Goal: Information Seeking & Learning: Learn about a topic

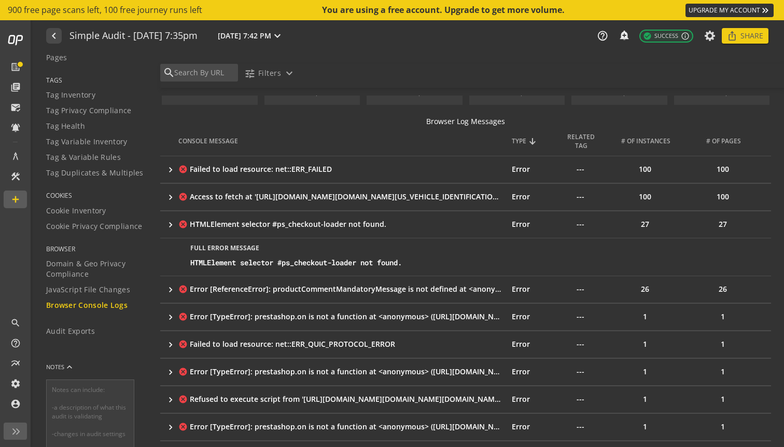
scroll to position [62, 0]
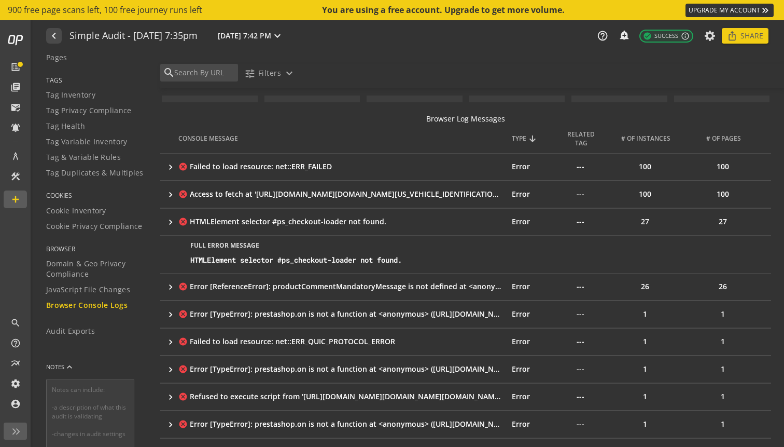
click at [276, 292] on td "cancel Error [ReferenceError]: productCommentMandatoryMessage is not defined at…" at bounding box center [345, 286] width 334 height 27
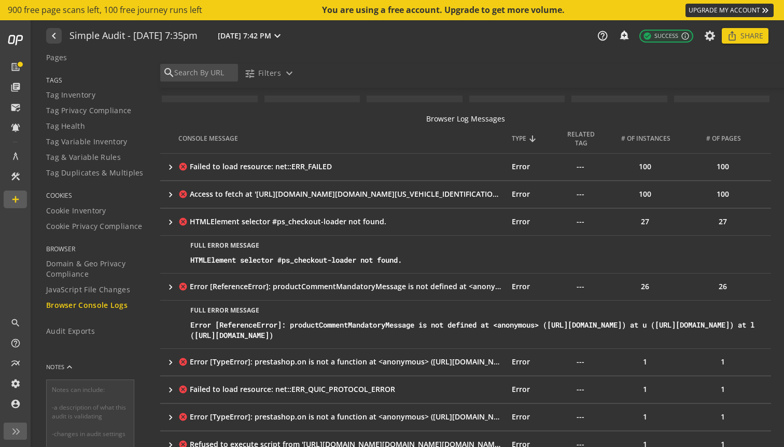
click at [351, 324] on div "Error [ReferenceError]: productCommentMandatoryMessage is not defined at <anony…" at bounding box center [476, 330] width 573 height 21
copy div "productCommentMandatoryMessage"
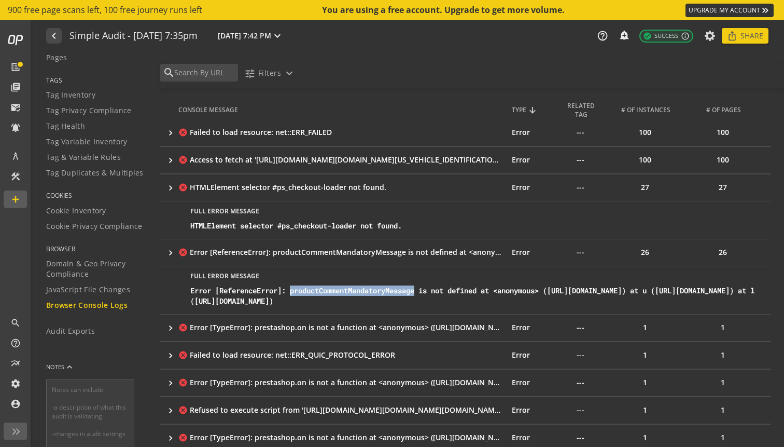
scroll to position [113, 0]
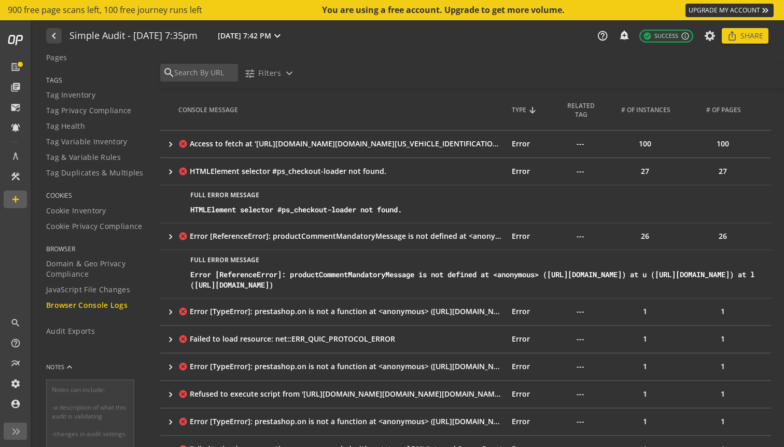
click at [281, 316] on div "Error [TypeError]: prestashop.on is not a function at <anonymous> ([URL][DOMAIN…" at bounding box center [347, 311] width 314 height 10
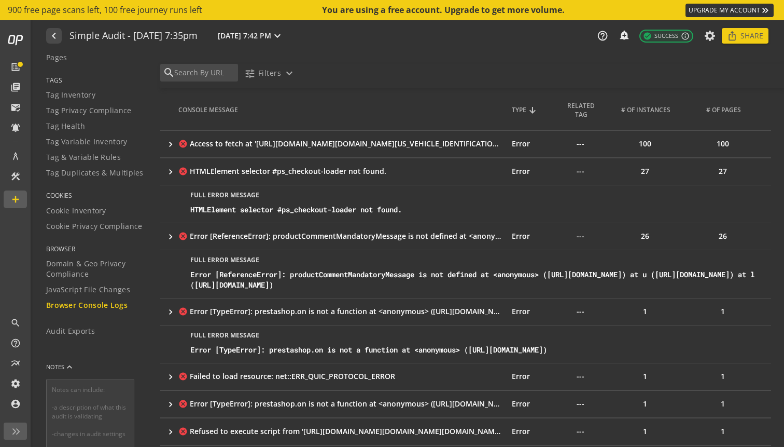
scroll to position [132, 0]
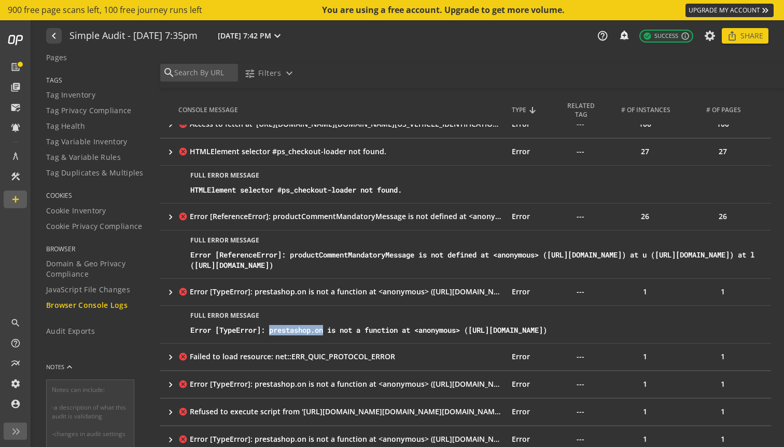
drag, startPoint x: 330, startPoint y: 352, endPoint x: 275, endPoint y: 352, distance: 55.0
click at [275, 335] on div "Error [TypeError]: prestashop.on is not a function at <anonymous> ([URL][DOMAIN…" at bounding box center [476, 330] width 573 height 10
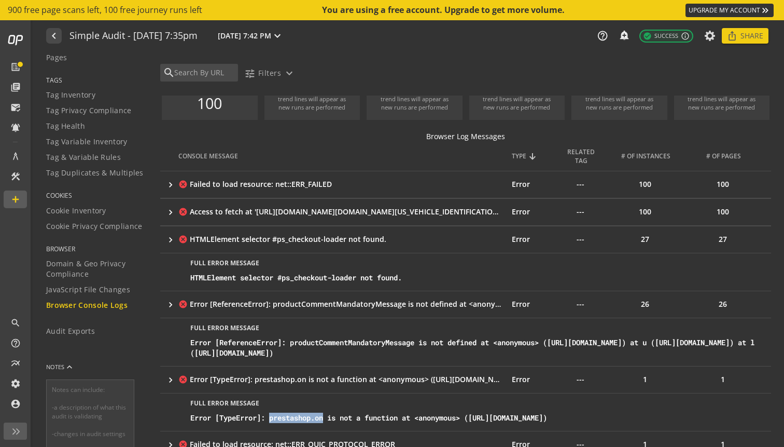
scroll to position [47, 0]
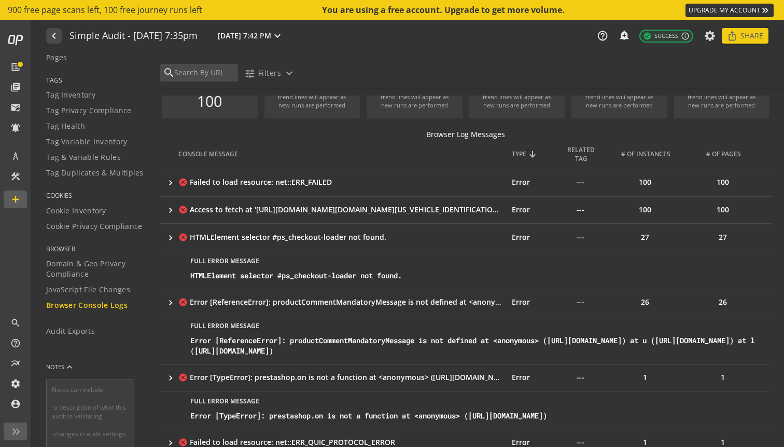
click at [352, 210] on div "Access to fetch at '[URL][DOMAIN_NAME][DOMAIN_NAME][US_VEHICLE_IDENTIFICATION_N…" at bounding box center [347, 209] width 314 height 10
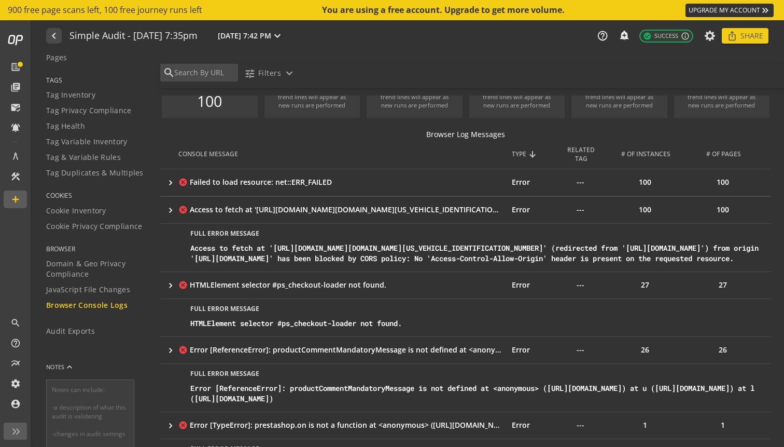
click at [355, 185] on div "Failed to load resource: net::ERR_FAILED" at bounding box center [347, 182] width 314 height 10
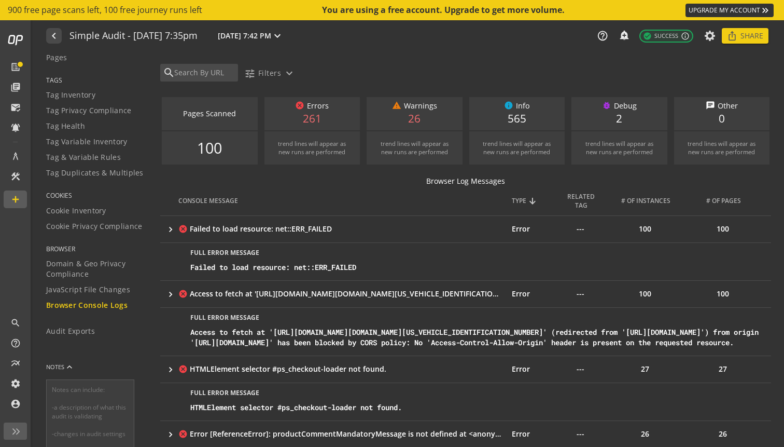
scroll to position [1, 0]
click at [103, 286] on span "JavaScript File Changes" at bounding box center [88, 289] width 84 height 10
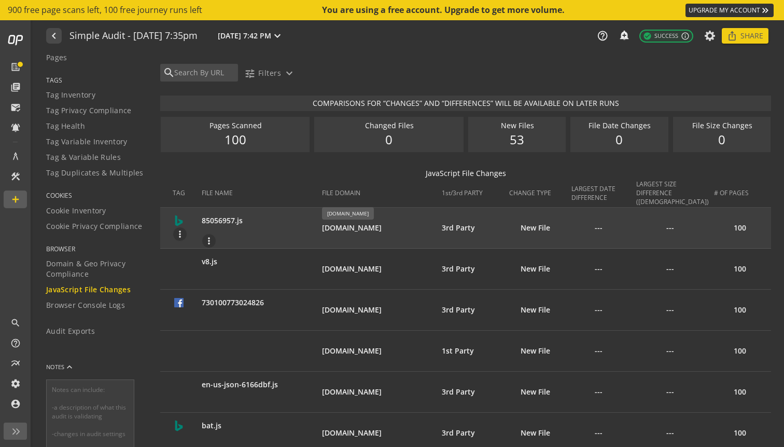
click at [344, 226] on div "[DOMAIN_NAME]" at bounding box center [379, 228] width 114 height 10
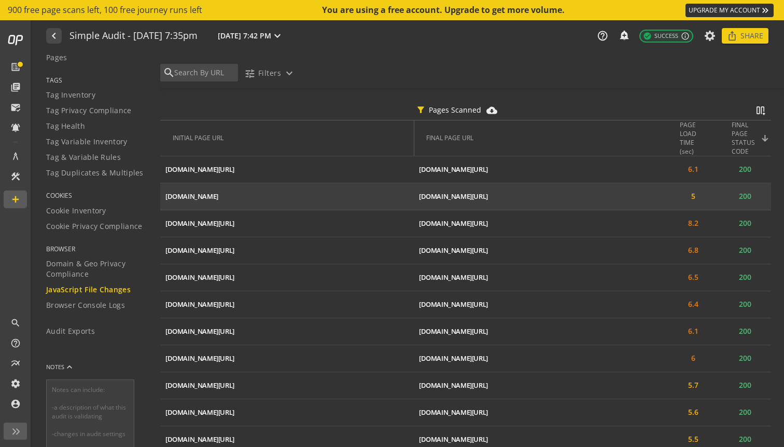
scroll to position [2205, 0]
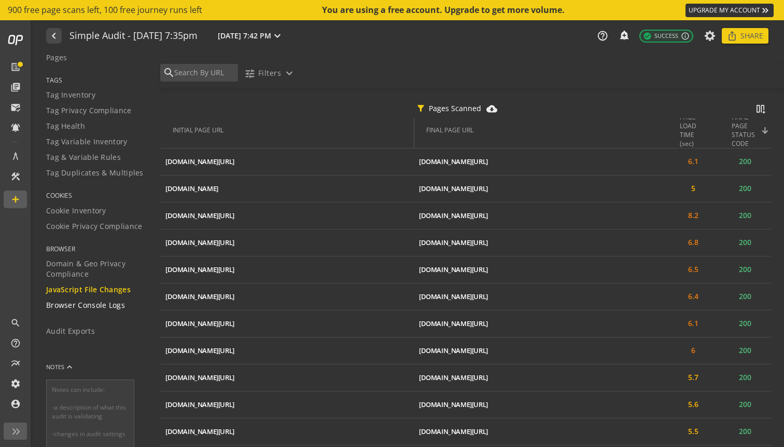
click at [119, 310] on span "Browser Console Logs" at bounding box center [85, 305] width 79 height 10
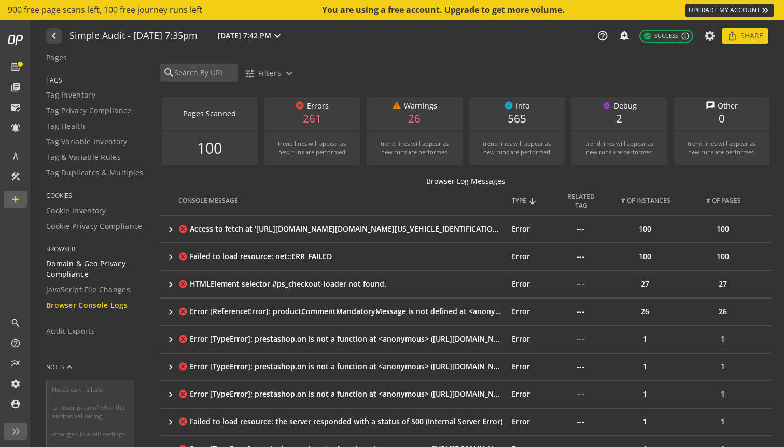
click at [117, 270] on span "Domain & Geo Privacy Compliance" at bounding box center [96, 268] width 101 height 21
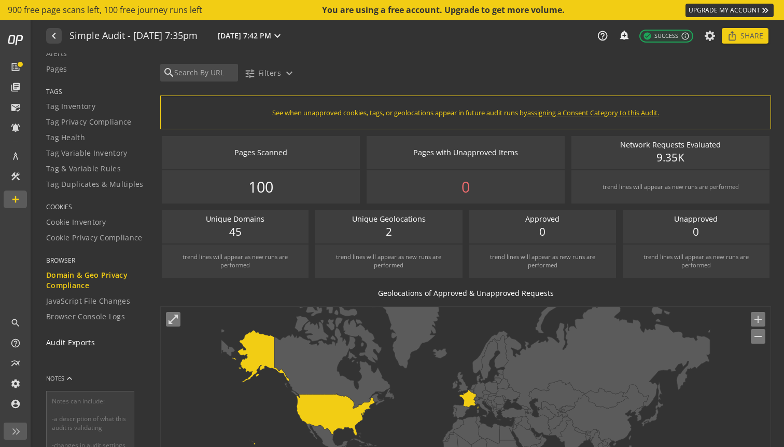
scroll to position [64, 0]
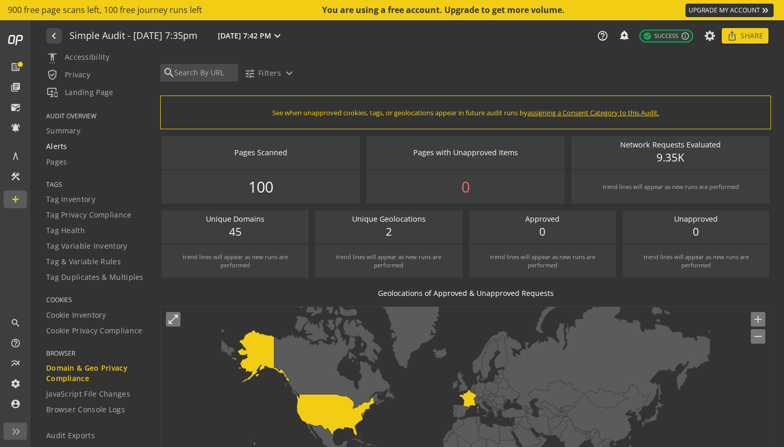
click at [103, 148] on div "Alerts" at bounding box center [96, 146] width 101 height 10
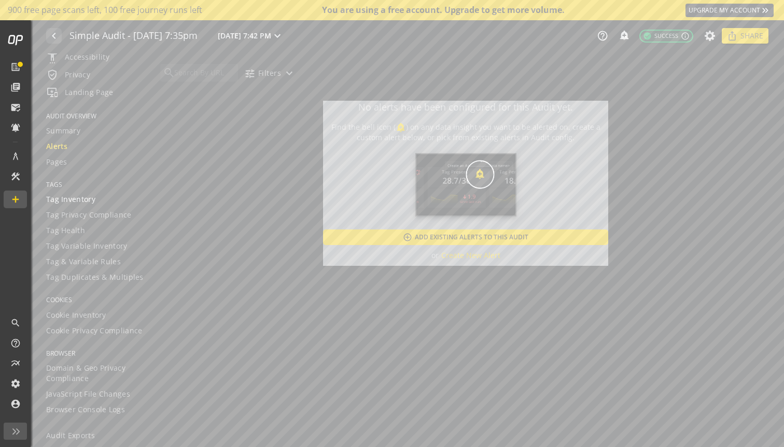
click at [86, 204] on span "Tag Inventory" at bounding box center [70, 199] width 49 height 10
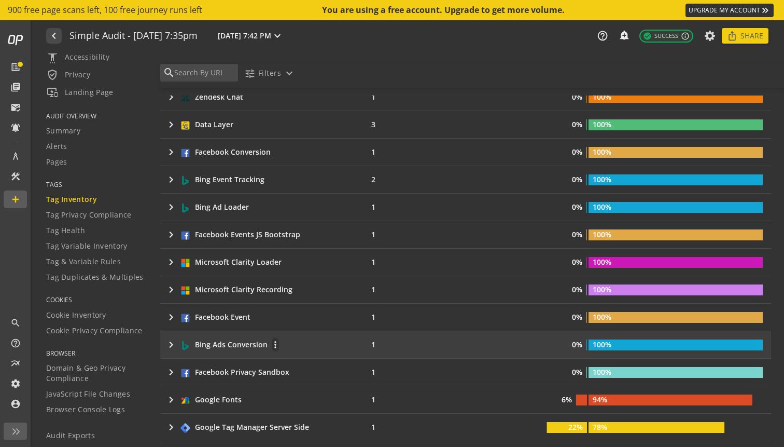
scroll to position [361, 0]
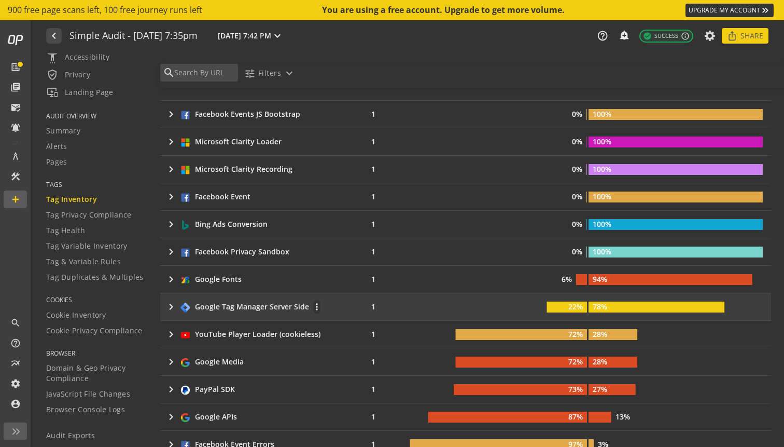
click at [245, 303] on div "Google Tag Manager Server Side" at bounding box center [252, 306] width 114 height 10
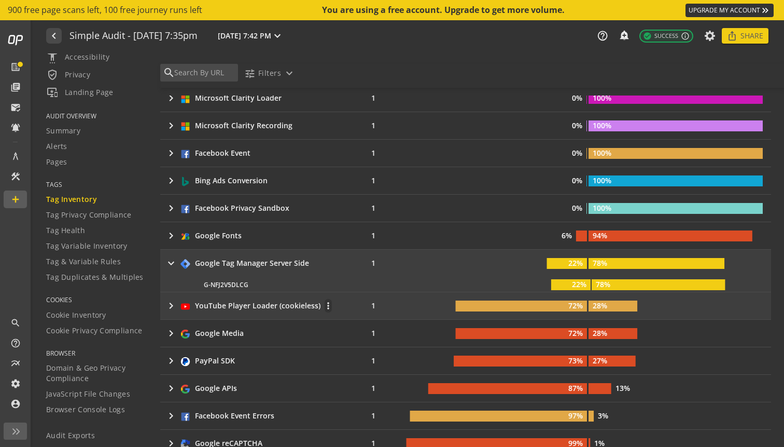
scroll to position [427, 0]
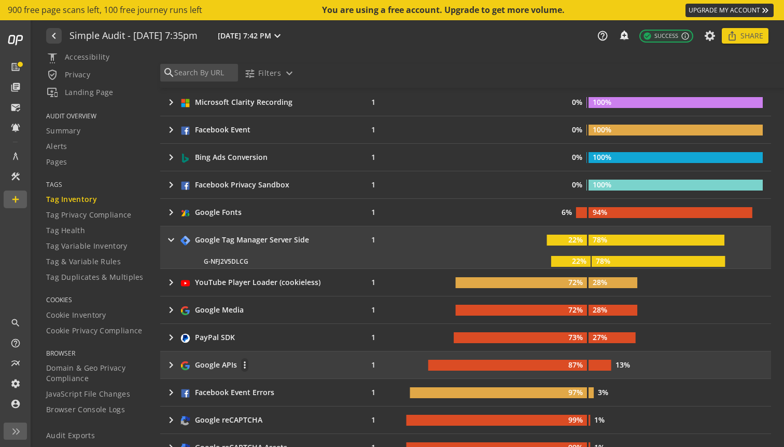
click at [267, 364] on div "keyboard_arrow_right Google APIs more_vert" at bounding box center [253, 364] width 177 height 15
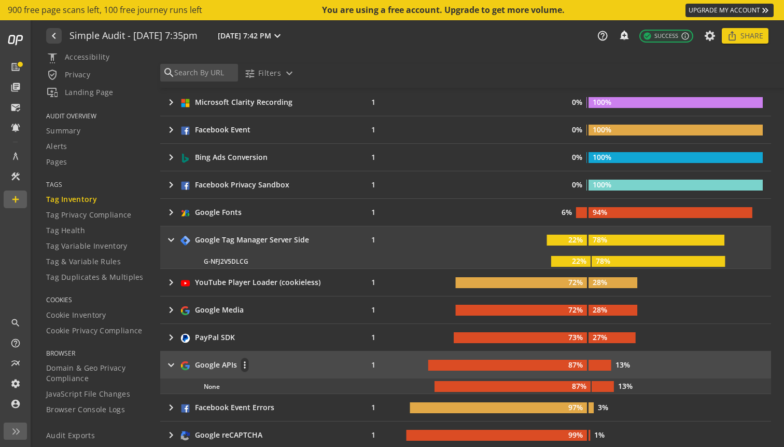
click at [269, 361] on div "keyboard_arrow_right Google APIs more_vert" at bounding box center [253, 364] width 177 height 15
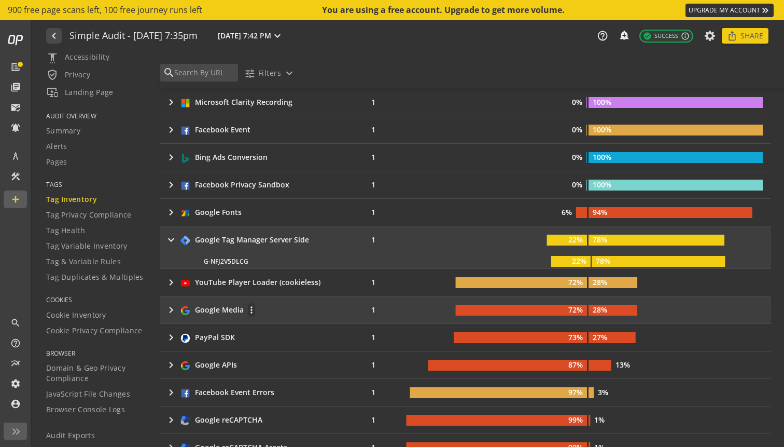
scroll to position [356, 0]
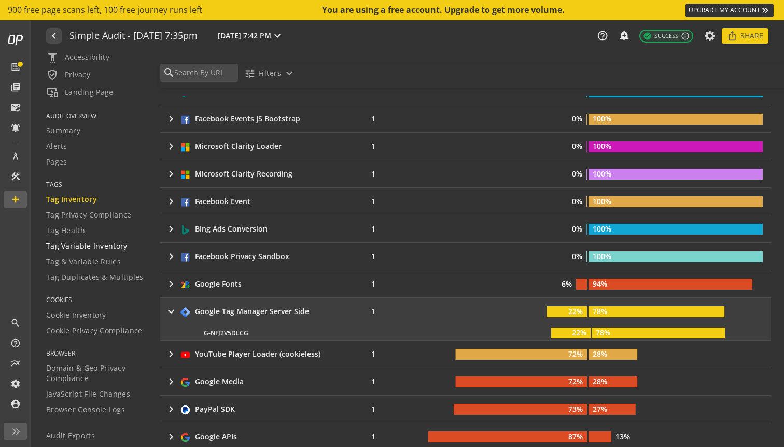
click at [106, 244] on span "Tag Variable Inventory" at bounding box center [86, 246] width 81 height 10
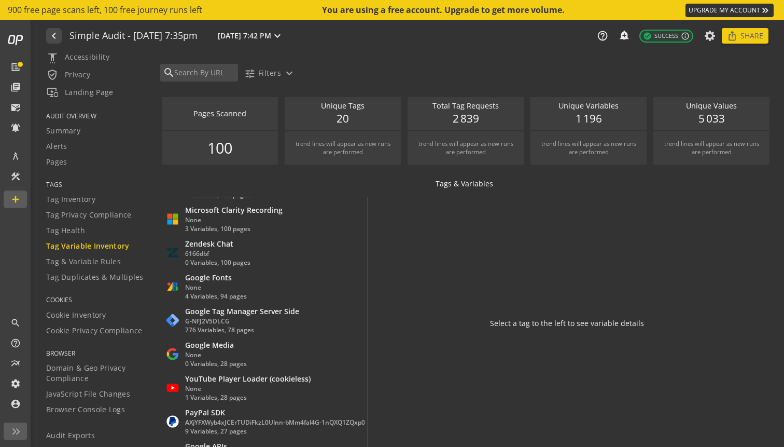
scroll to position [430, 0]
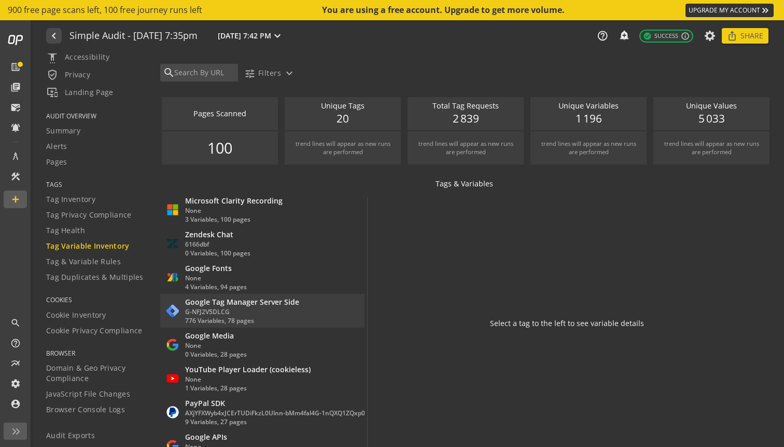
click at [208, 317] on div "776 Variables, 78 pages" at bounding box center [242, 320] width 114 height 9
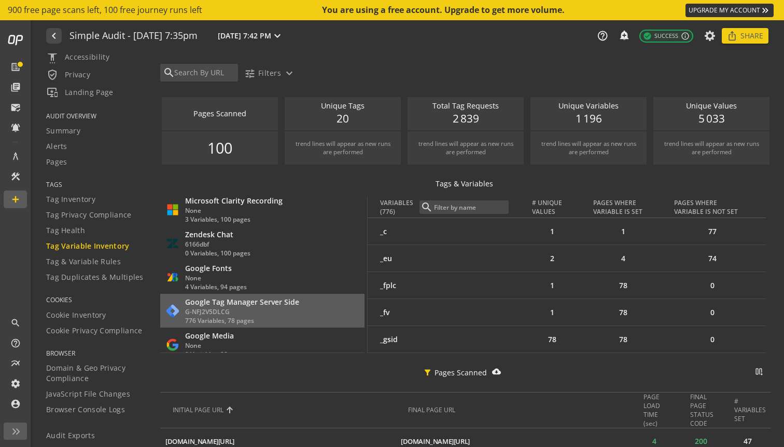
scroll to position [0, 0]
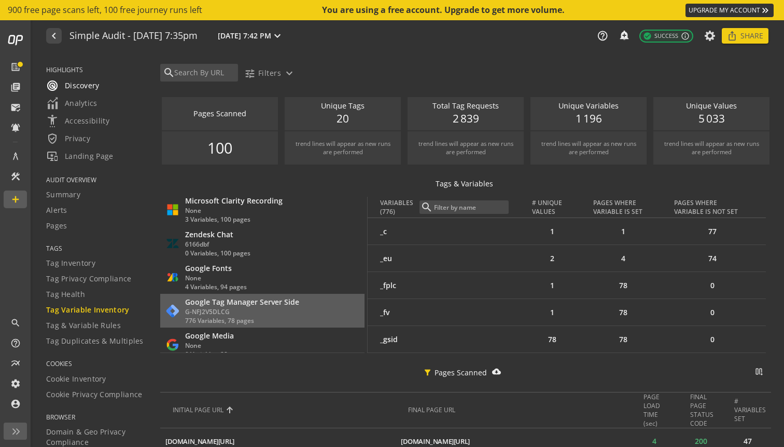
click at [98, 89] on span "radar Discovery" at bounding box center [72, 85] width 53 height 12
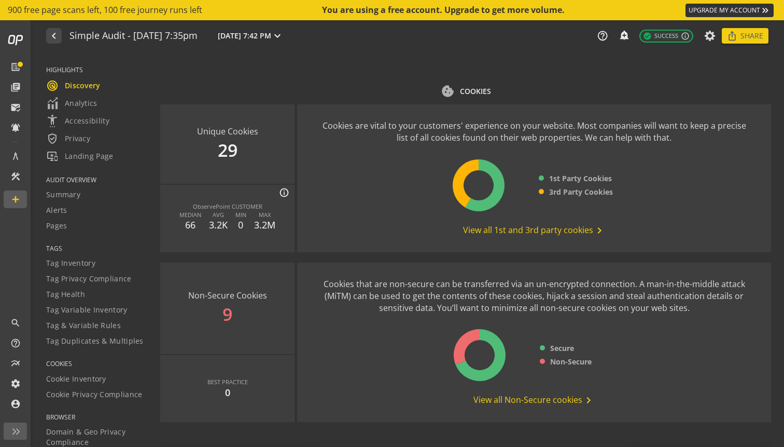
scroll to position [1307, 0]
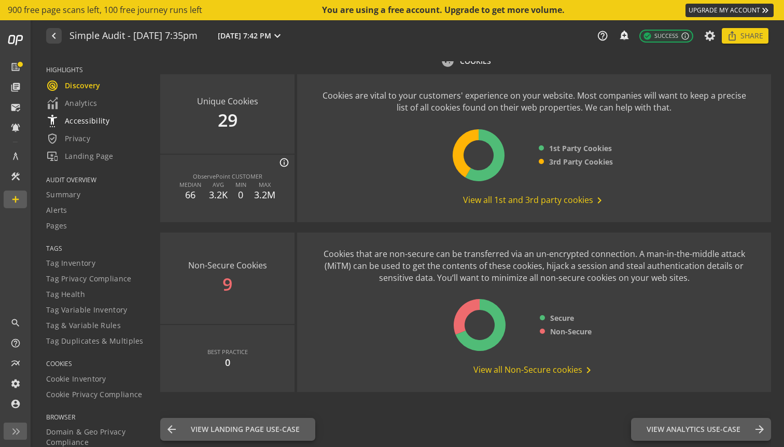
click at [100, 115] on span "settings_accessibility Accessibility" at bounding box center [77, 121] width 63 height 12
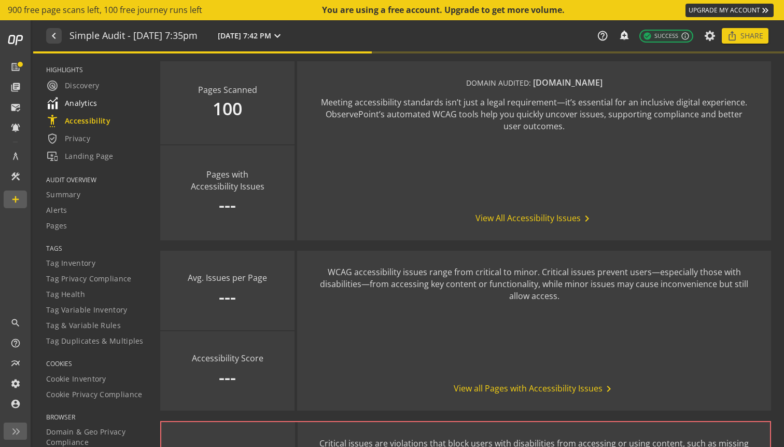
click at [92, 102] on span "Analytics" at bounding box center [71, 103] width 51 height 12
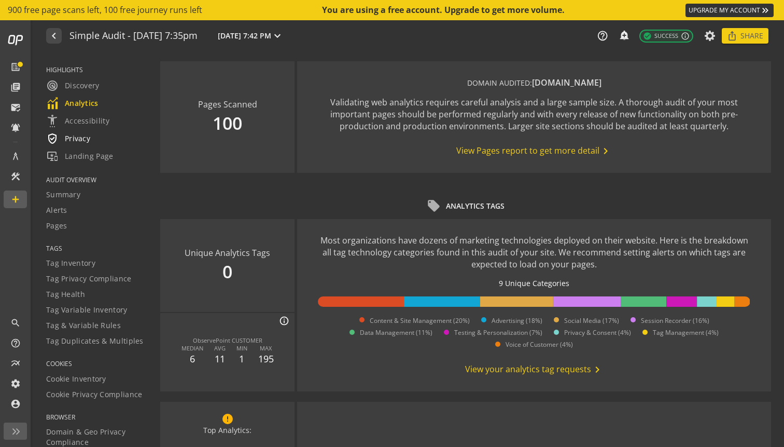
click at [78, 143] on span "verified_user Privacy" at bounding box center [68, 138] width 44 height 12
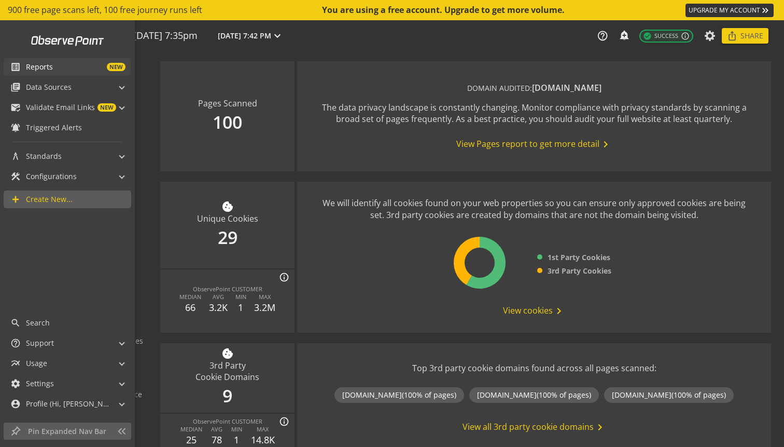
click at [60, 65] on span "NEW" at bounding box center [89, 67] width 73 height 8
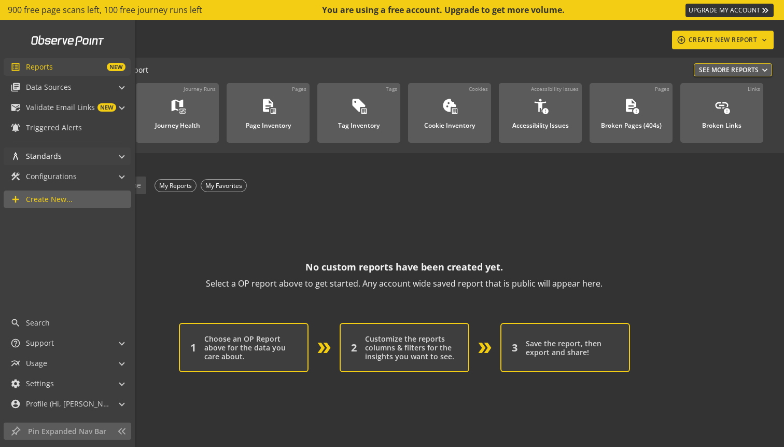
click at [54, 158] on span "Standards" at bounding box center [44, 156] width 36 height 10
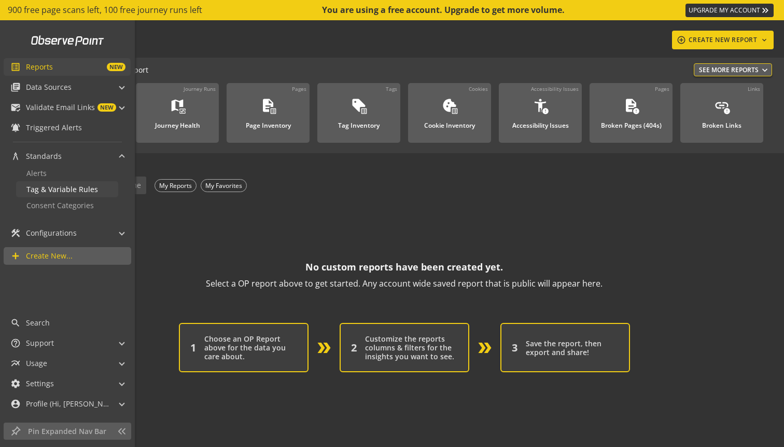
click at [49, 192] on span "Tag & Variable Rules" at bounding box center [62, 189] width 72 height 10
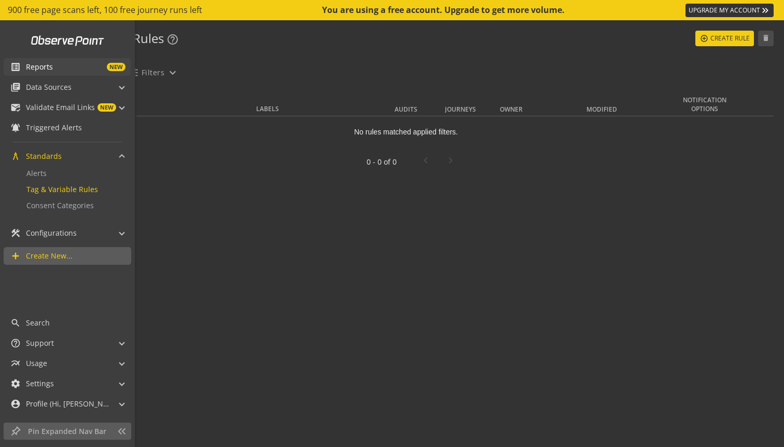
click at [48, 214] on div "Alerts Tag & Variable Rules Consent Categories" at bounding box center [67, 193] width 127 height 57
click at [47, 226] on div "construction Configurations" at bounding box center [43, 233] width 66 height 18
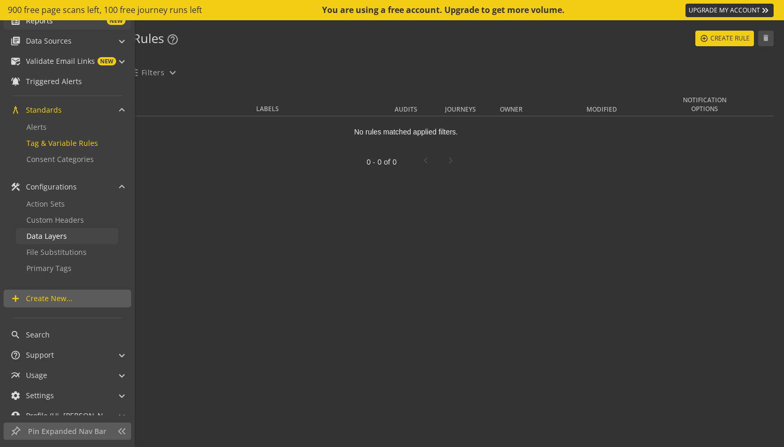
scroll to position [47, 0]
click at [50, 291] on link "add Create New..." at bounding box center [68, 298] width 128 height 18
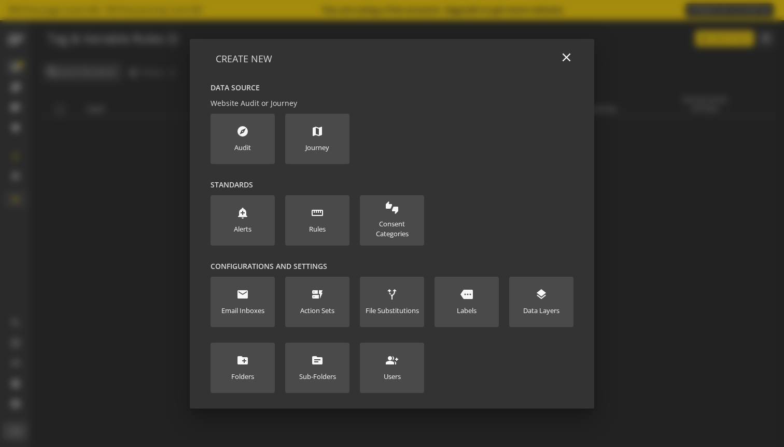
scroll to position [0, 0]
click at [58, 260] on div at bounding box center [392, 223] width 784 height 447
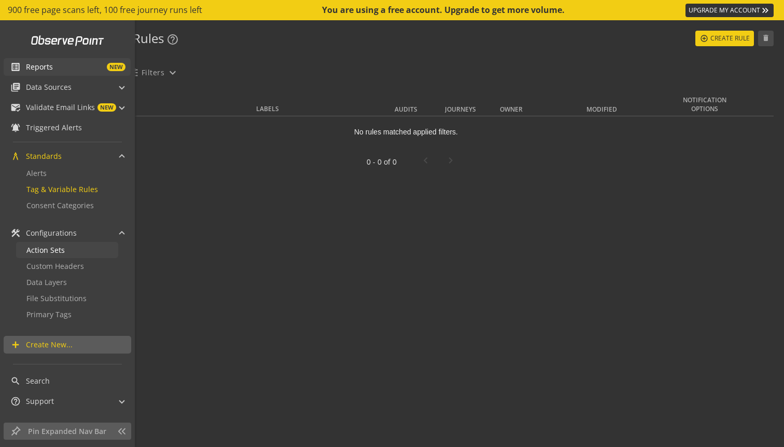
click at [62, 248] on span "Action Sets" at bounding box center [45, 250] width 38 height 10
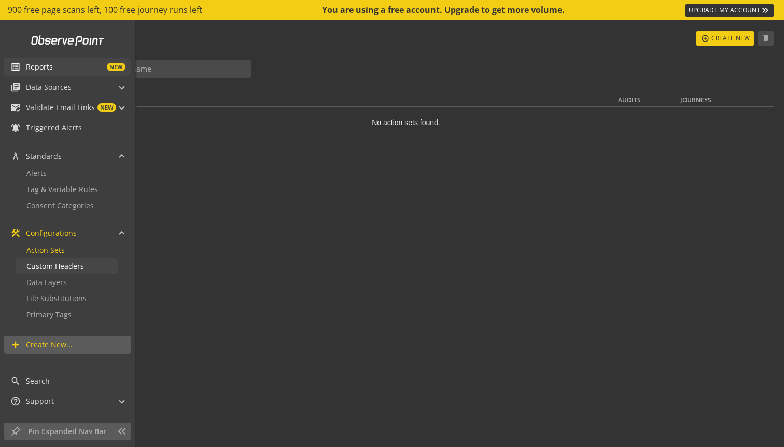
click at [62, 266] on span "Custom Headers" at bounding box center [55, 266] width 58 height 10
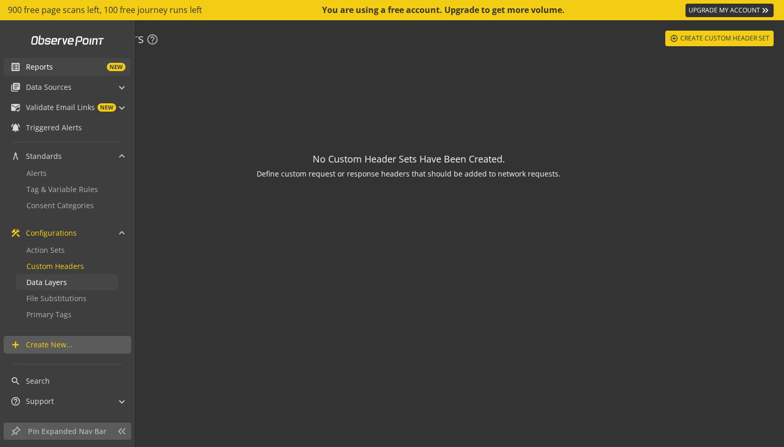
click at [60, 282] on span "Data Layers" at bounding box center [46, 282] width 40 height 10
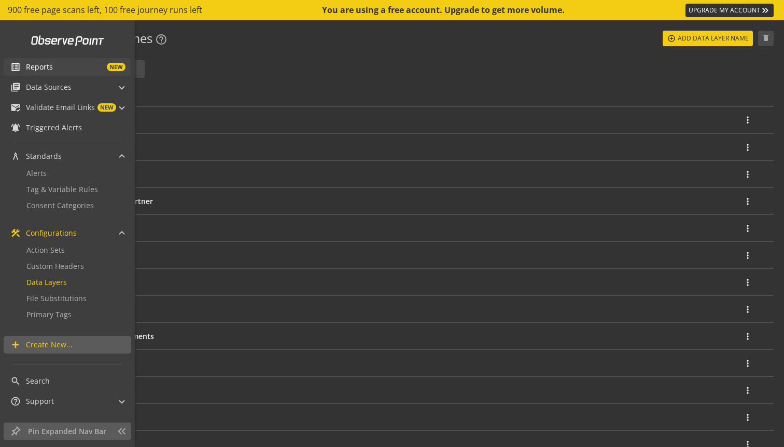
drag, startPoint x: 56, startPoint y: 302, endPoint x: 231, endPoint y: 239, distance: 186.6
click at [71, 87] on mat-panel-title "library_books Data Sources" at bounding box center [60, 87] width 101 height 18
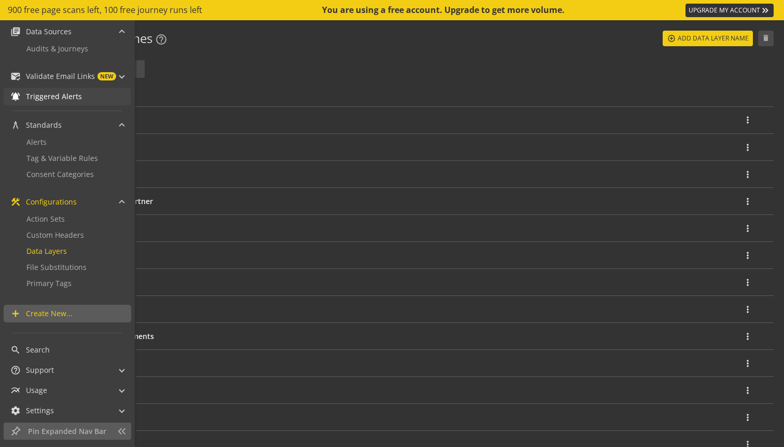
scroll to position [58, 0]
click at [70, 43] on span "Audits & Journeys" at bounding box center [57, 46] width 62 height 10
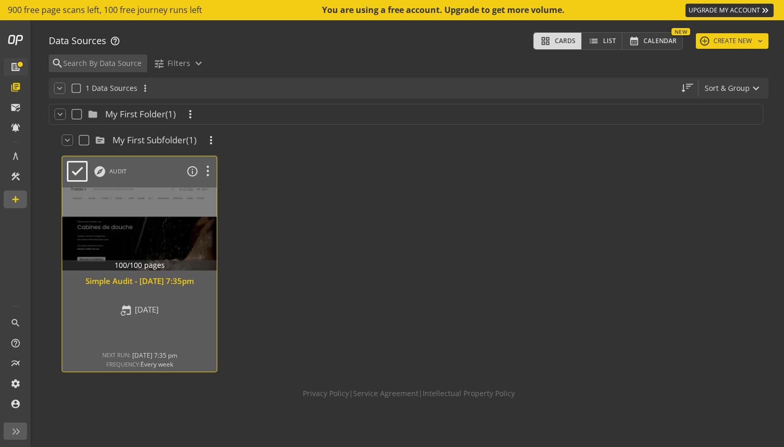
click at [173, 225] on div at bounding box center [140, 228] width 162 height 87
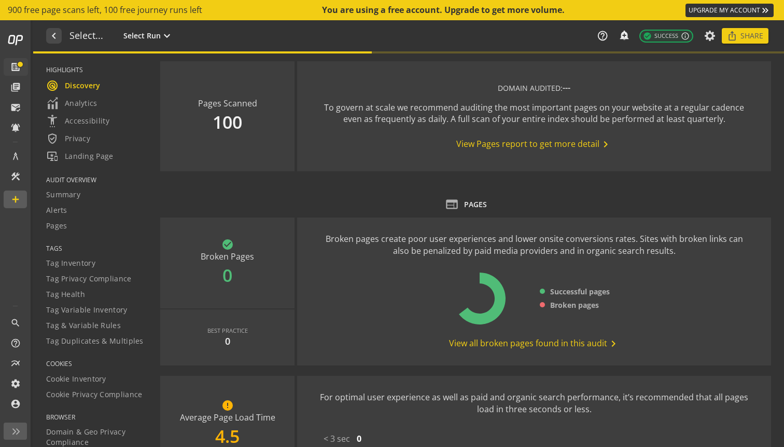
type textarea "Notes can include: -a description of what this audit is validating -changes in …"
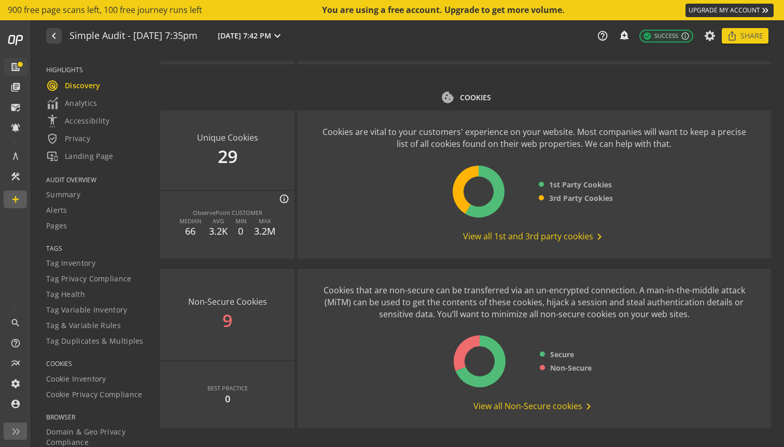
scroll to position [1307, 0]
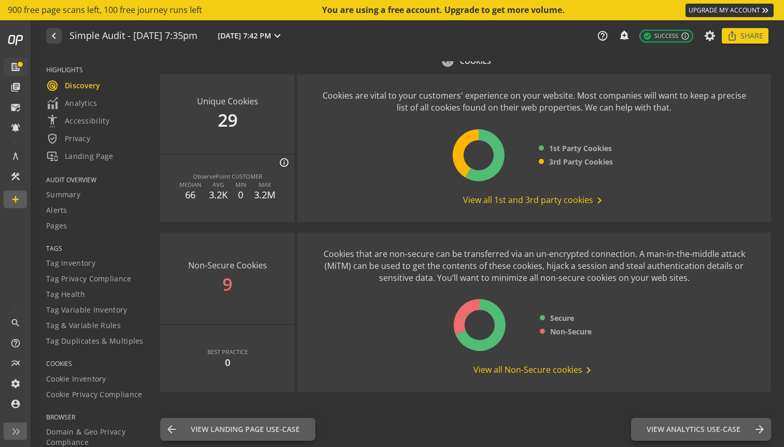
click at [506, 366] on span "View all Non-Secure cookies chevron_right" at bounding box center [534, 370] width 121 height 12
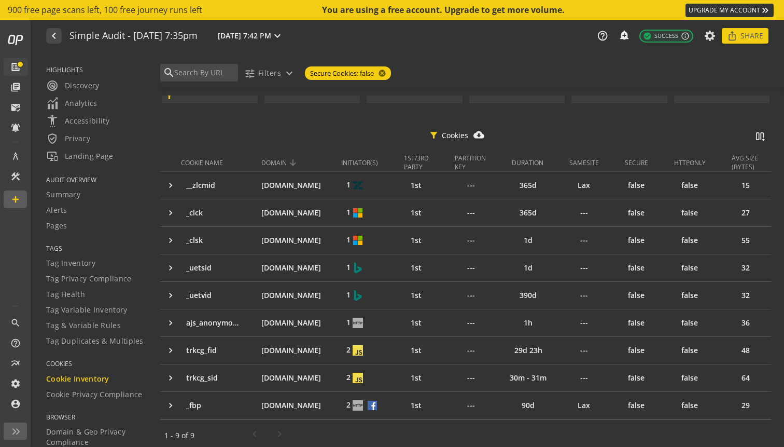
scroll to position [66, 0]
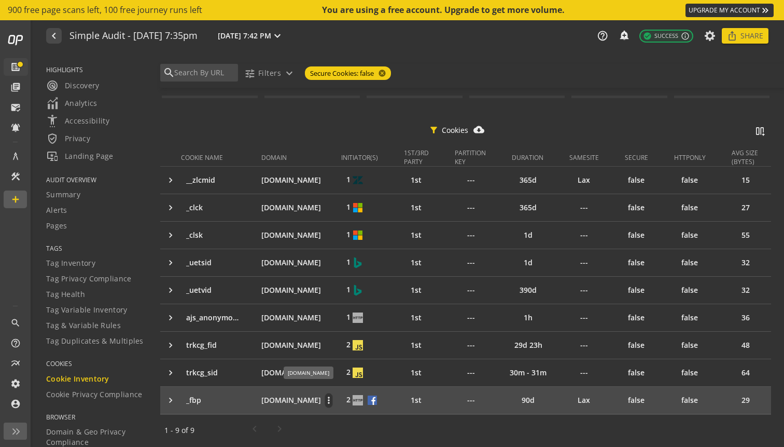
click at [290, 398] on p "[DOMAIN_NAME]" at bounding box center [291, 400] width 60 height 10
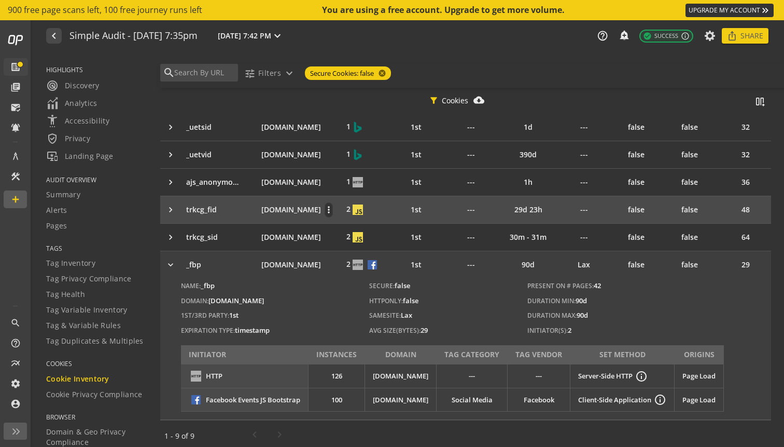
scroll to position [197, 0]
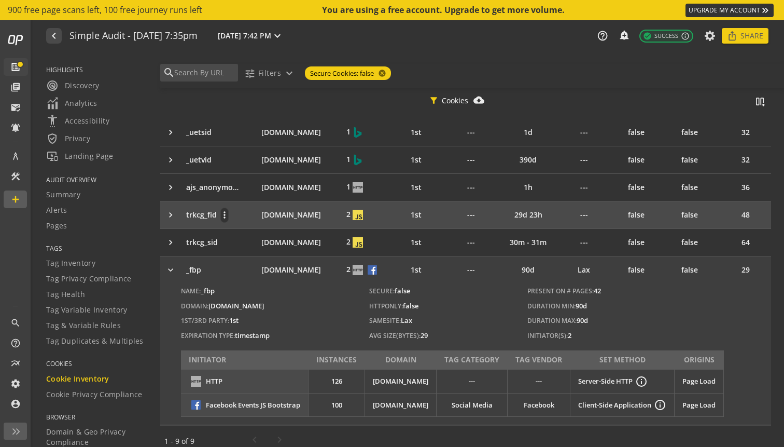
click at [252, 216] on div "trkcg_fid more_vert" at bounding box center [219, 215] width 67 height 15
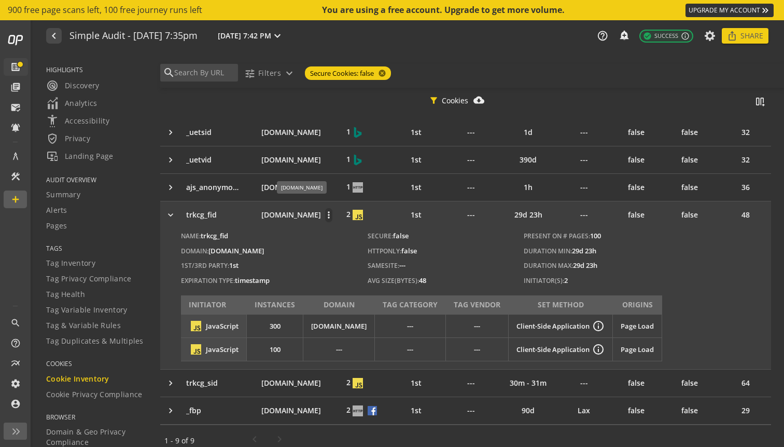
click at [264, 217] on p "[DOMAIN_NAME]" at bounding box center [291, 215] width 60 height 10
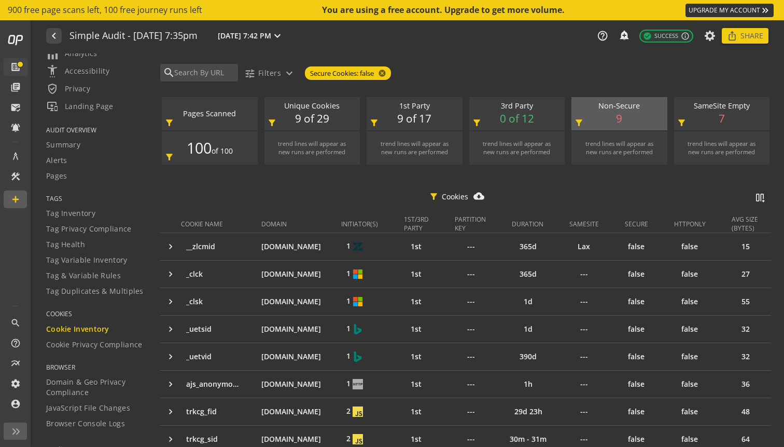
scroll to position [61, 0]
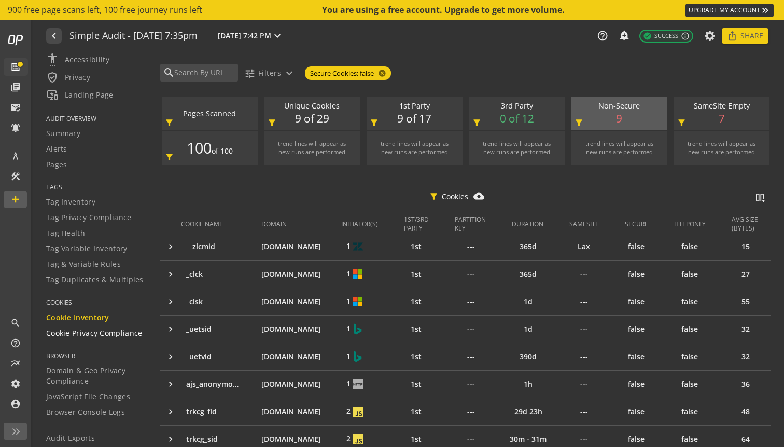
click at [107, 333] on span "Cookie Privacy Compliance" at bounding box center [94, 333] width 96 height 10
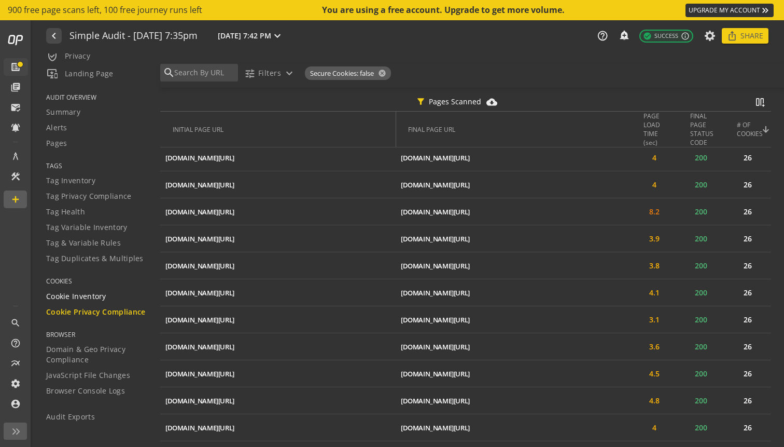
scroll to position [125, 0]
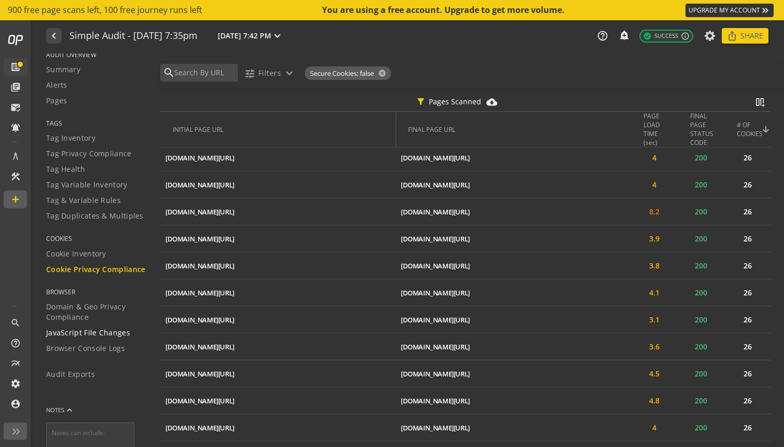
click at [111, 335] on span "JavaScript File Changes" at bounding box center [88, 332] width 84 height 10
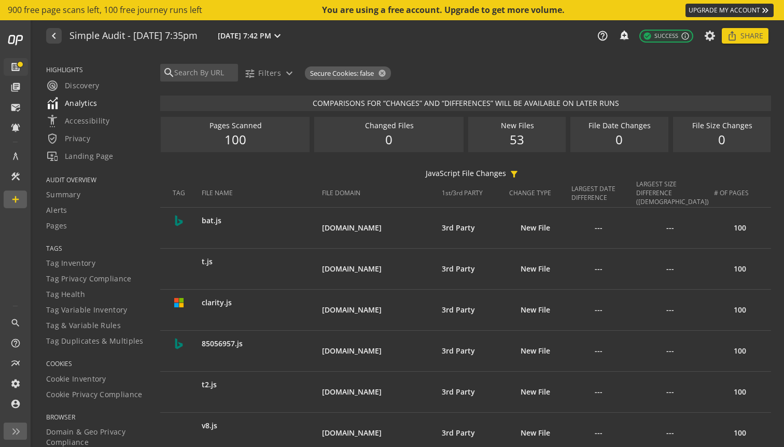
click at [77, 109] on span "Analytics" at bounding box center [71, 103] width 51 height 12
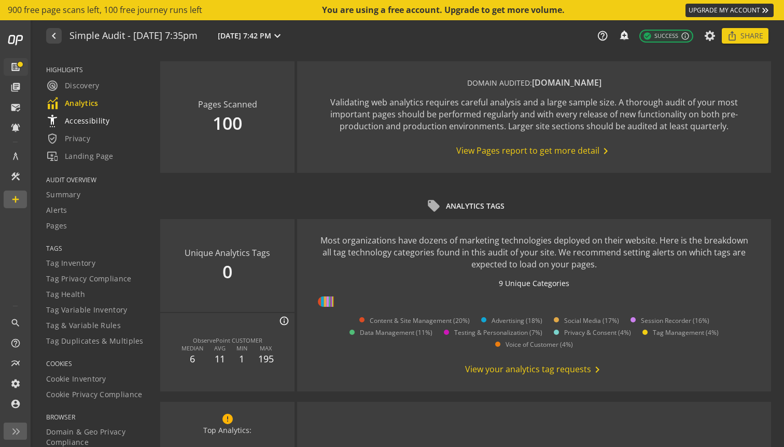
click at [77, 127] on span "settings_accessibility Accessibility" at bounding box center [77, 121] width 63 height 12
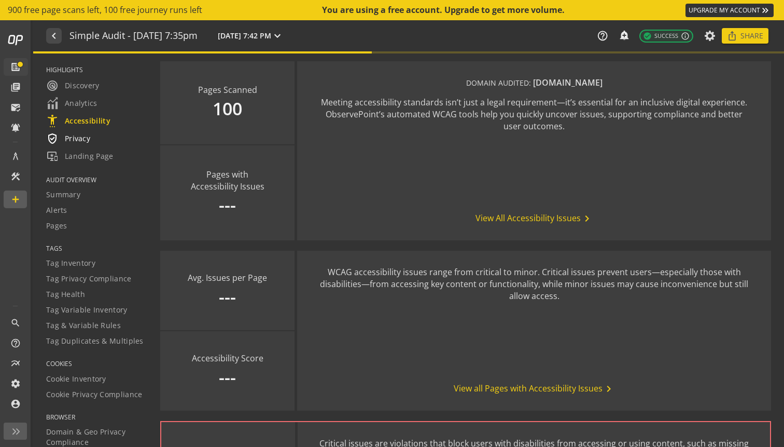
click at [76, 134] on span "verified_user Privacy" at bounding box center [68, 138] width 44 height 12
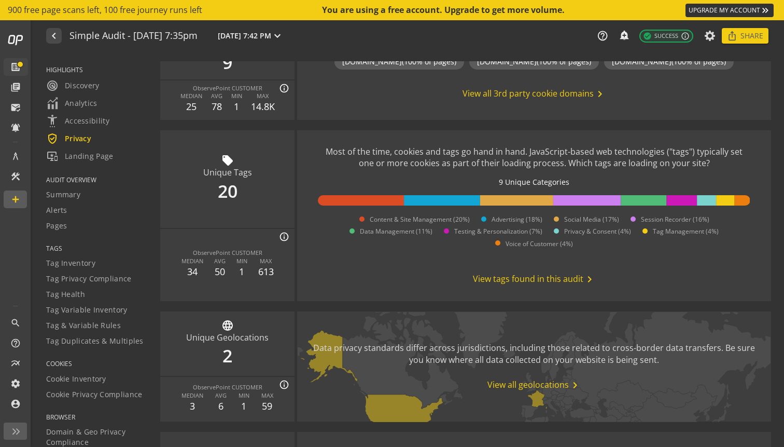
scroll to position [342, 0]
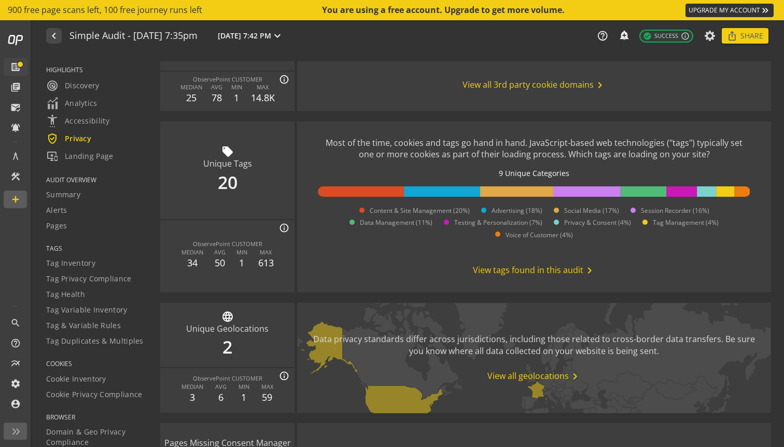
click at [518, 268] on span "View tags found in this audit chevron_right" at bounding box center [534, 270] width 123 height 12
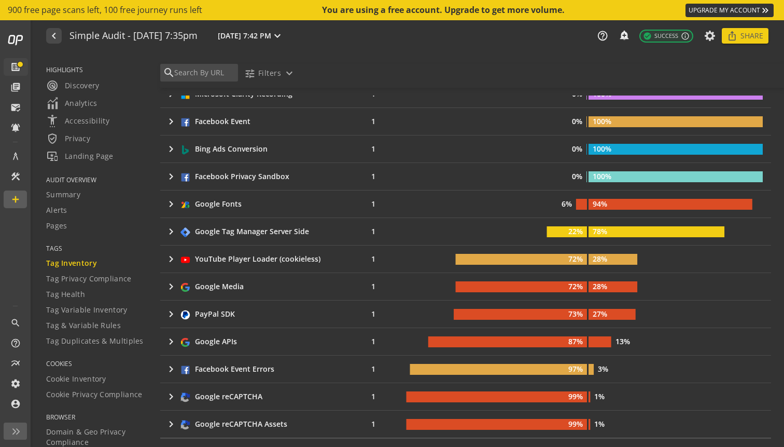
scroll to position [446, 0]
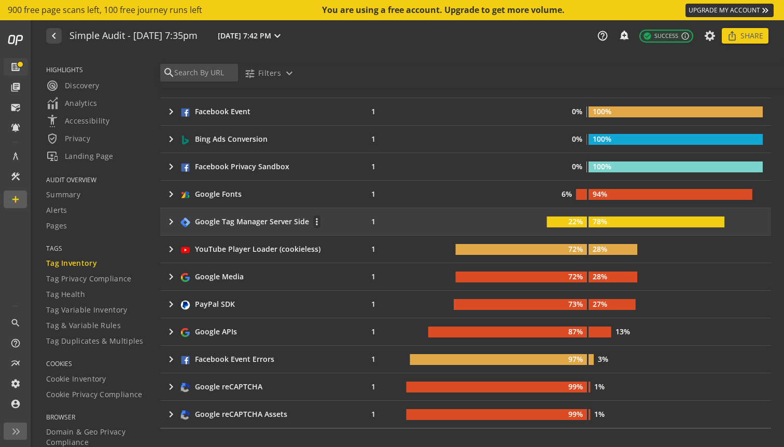
click at [481, 216] on icon "22%" at bounding box center [496, 221] width 183 height 11
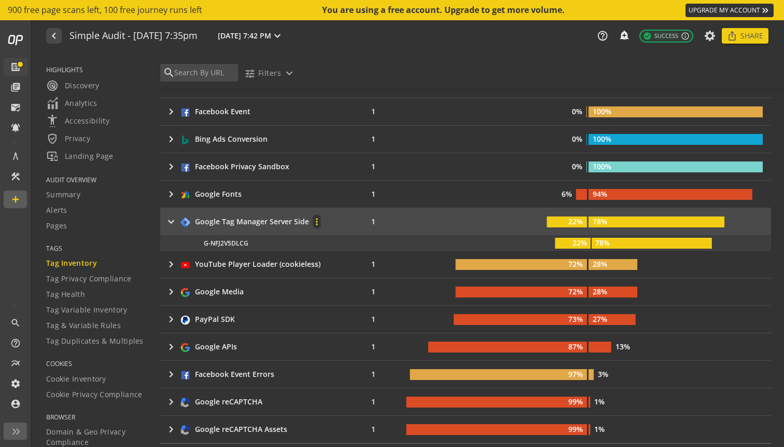
click at [315, 222] on mat-icon "more_vert" at bounding box center [316, 221] width 7 height 10
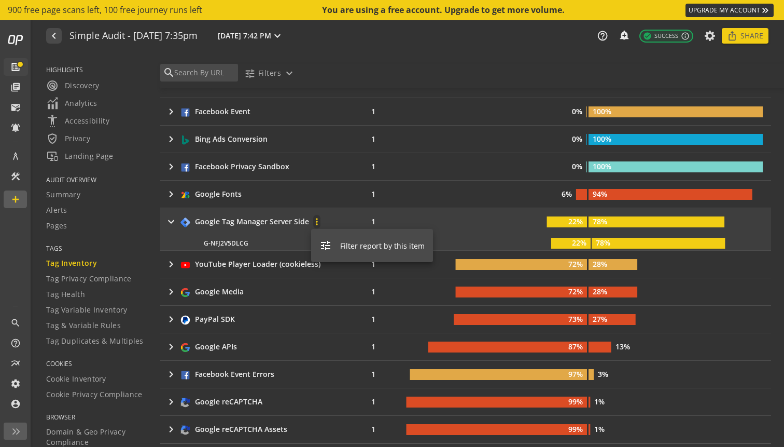
click at [339, 220] on div at bounding box center [392, 223] width 784 height 447
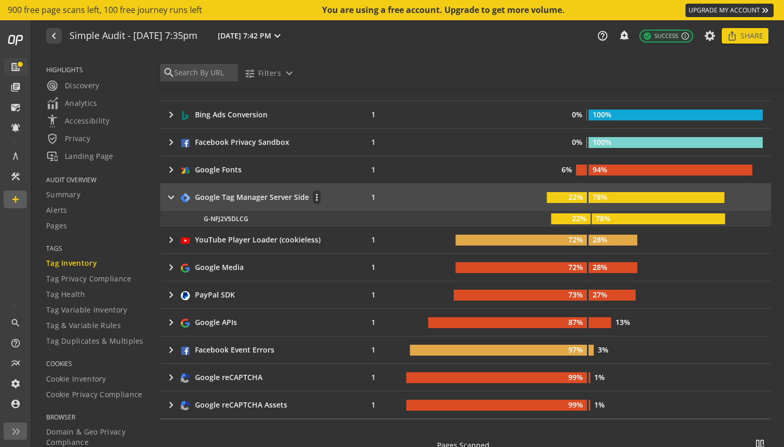
scroll to position [462, 0]
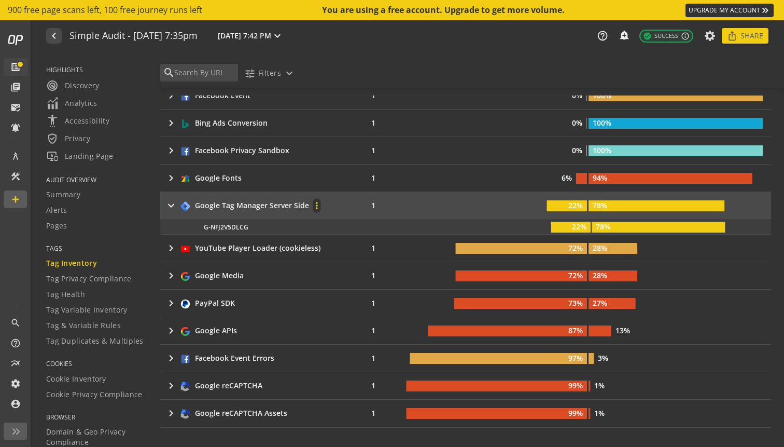
click at [319, 206] on mat-icon "more_vert" at bounding box center [316, 205] width 7 height 10
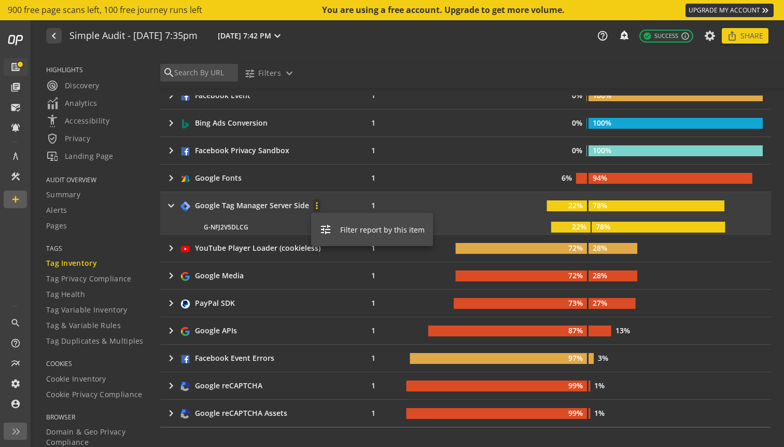
click at [336, 227] on button "tune Filter report by this item" at bounding box center [372, 229] width 122 height 25
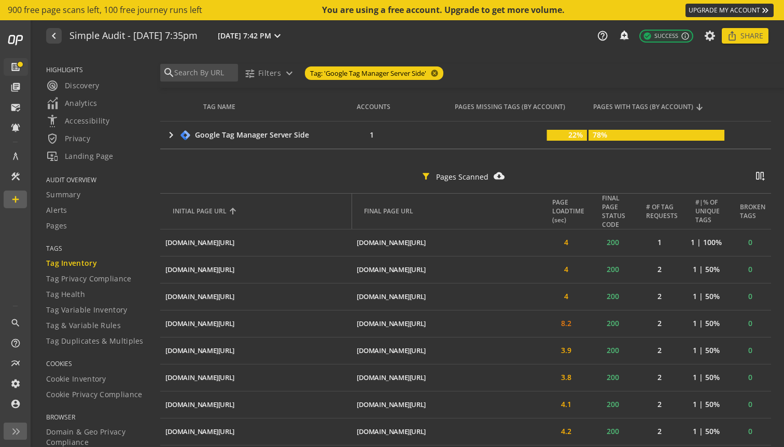
scroll to position [213, 0]
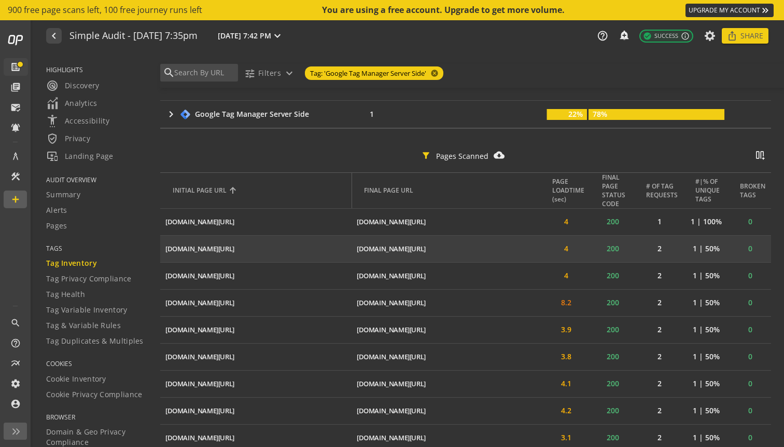
click at [493, 258] on td "[DOMAIN_NAME][URL] ios_share" at bounding box center [447, 248] width 191 height 27
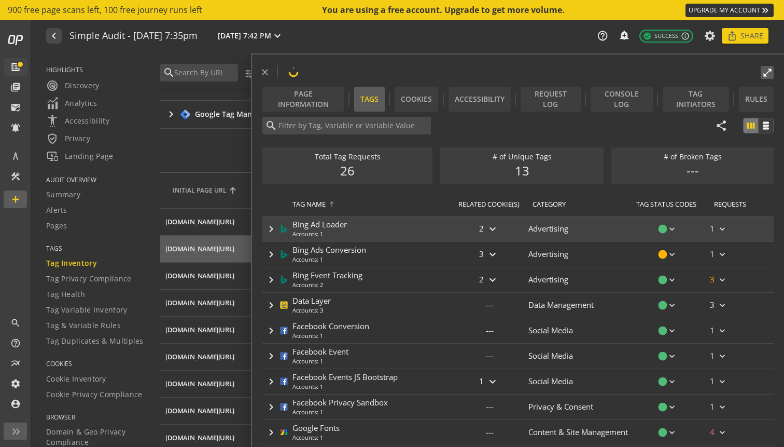
type input "Google Tag Manager Server Side"
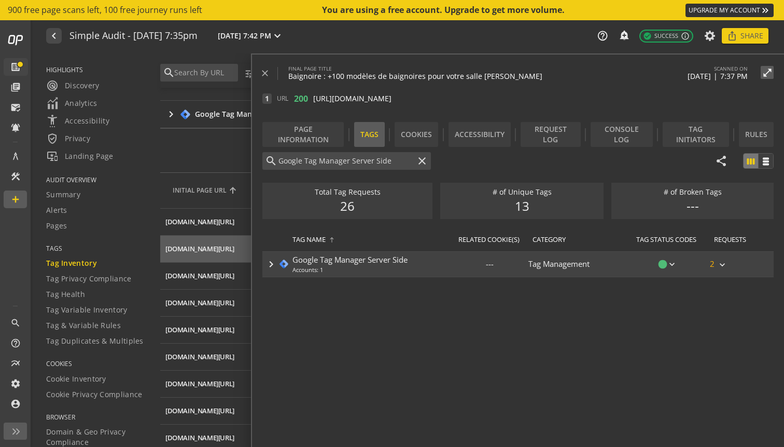
click at [454, 262] on div "---" at bounding box center [490, 264] width 78 height 25
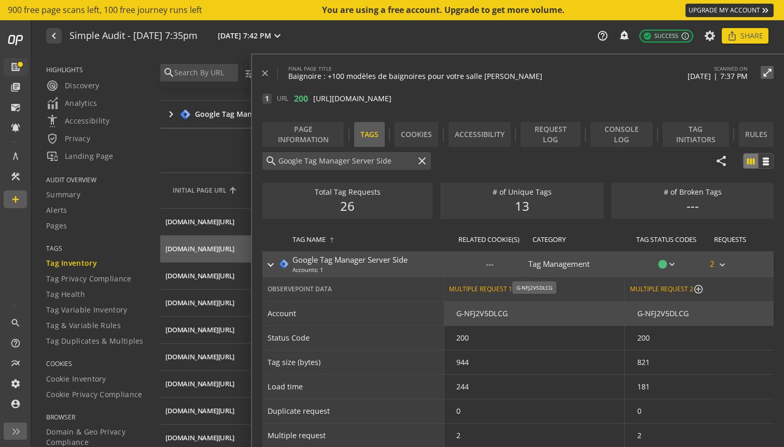
click at [471, 309] on div "G-NFJ2V5DLCG" at bounding box center [482, 313] width 51 height 11
click at [477, 311] on div "G-NFJ2V5DLCG" at bounding box center [482, 313] width 51 height 11
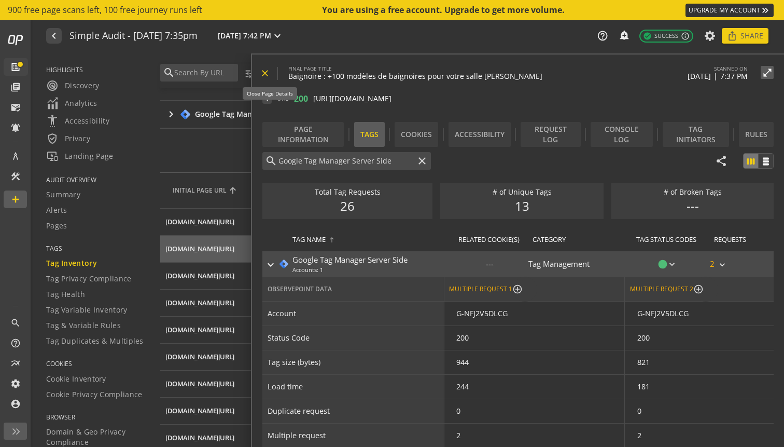
click at [271, 77] on span at bounding box center [269, 73] width 18 height 25
